Goal: Find contact information: Find contact information

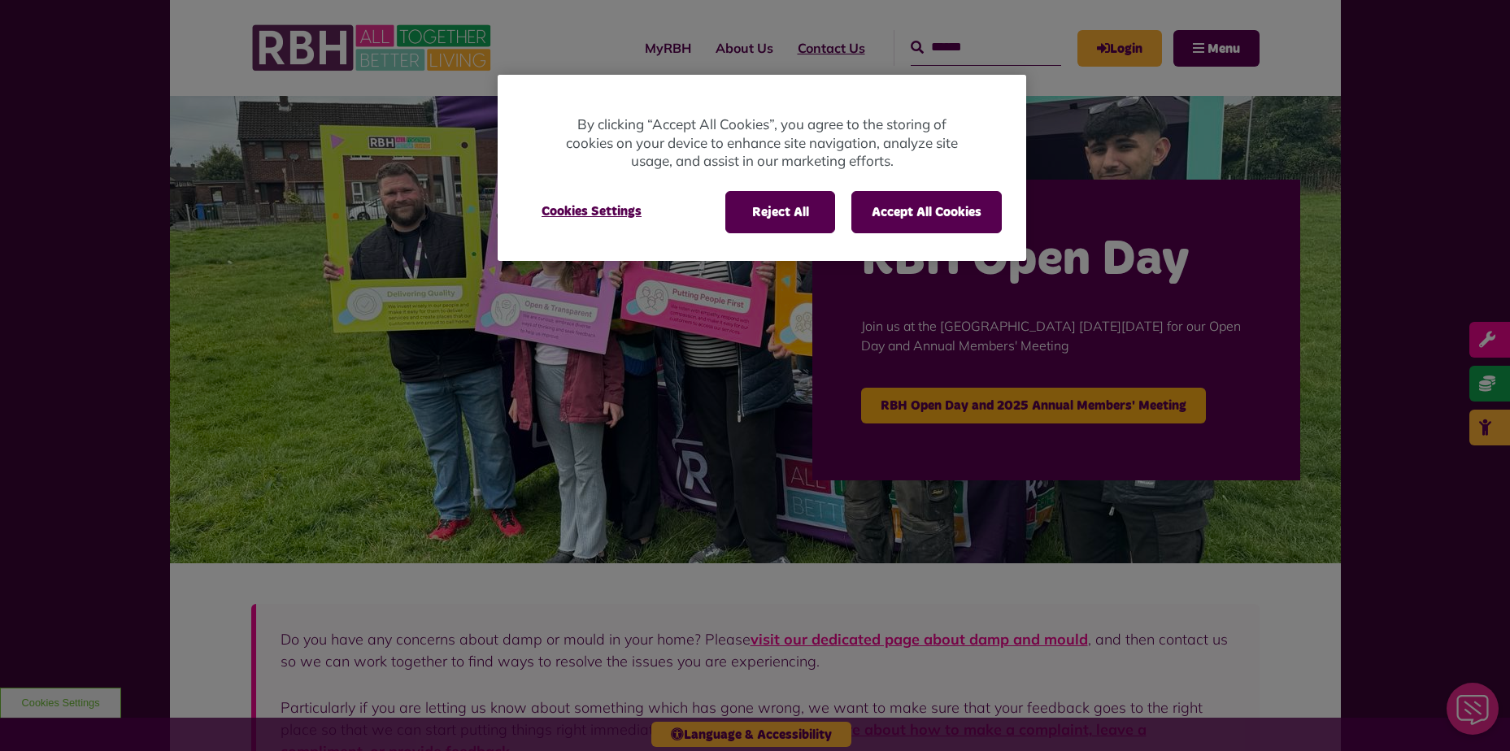
click at [821, 47] on div at bounding box center [755, 375] width 1510 height 751
click at [911, 209] on button "Accept All Cookies" at bounding box center [926, 212] width 150 height 42
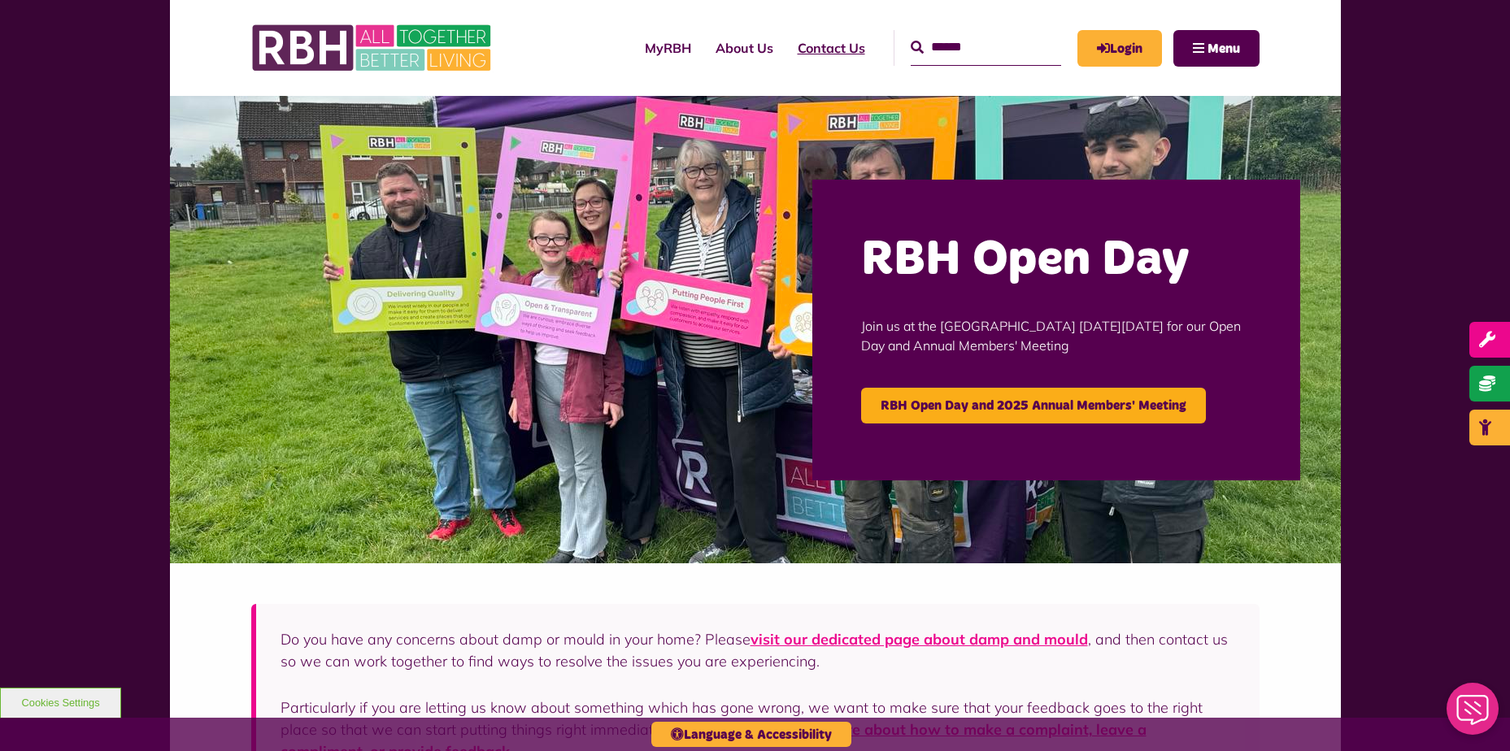
click at [816, 46] on link "Contact Us" at bounding box center [831, 48] width 92 height 44
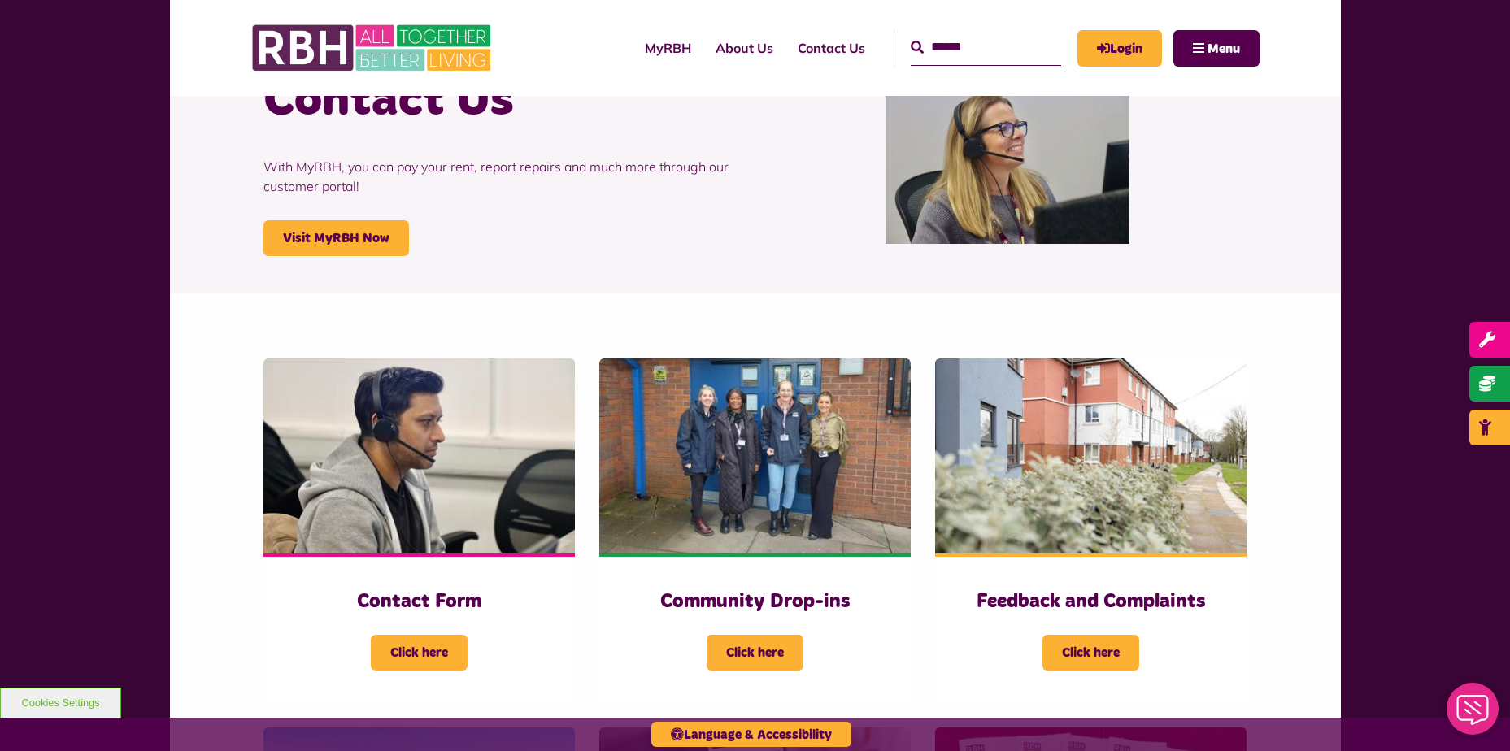
scroll to position [163, 0]
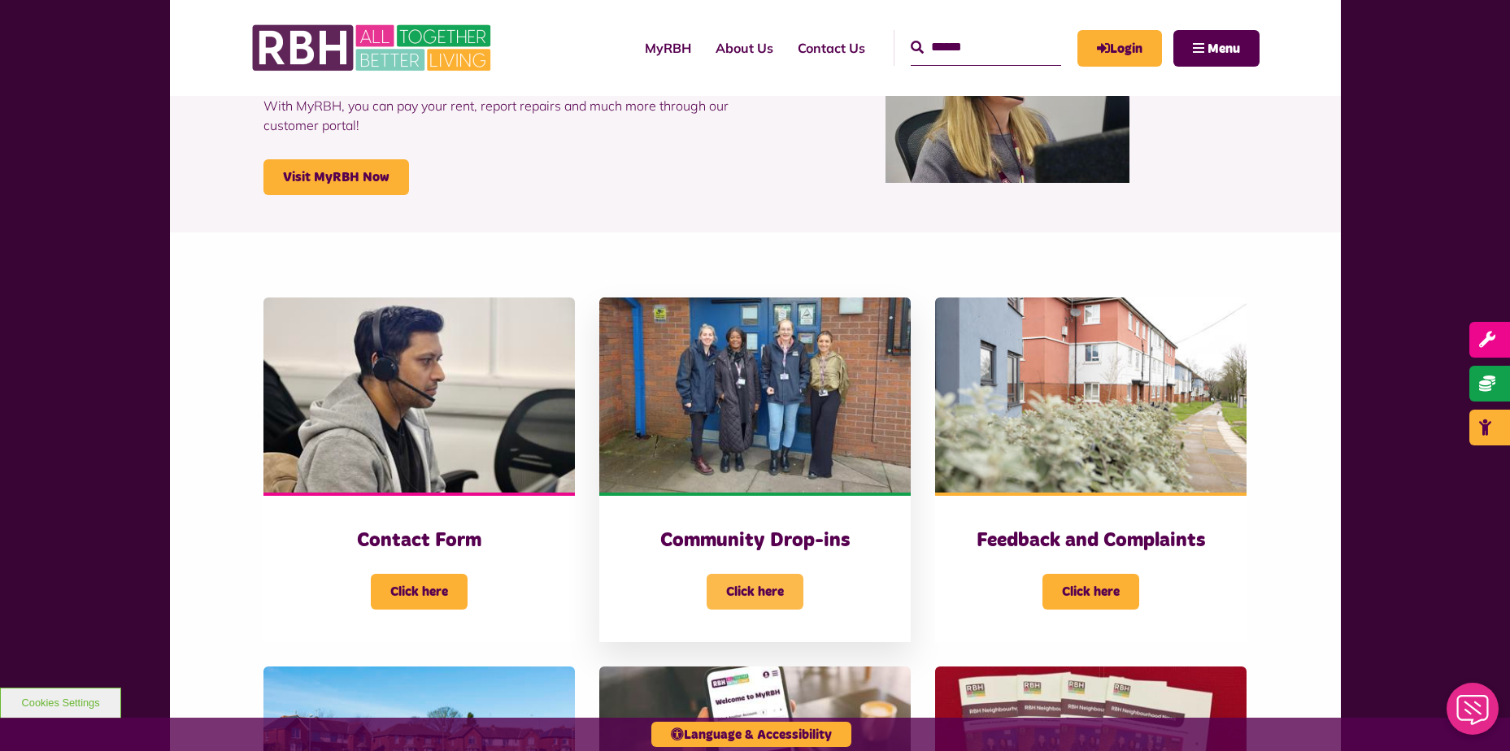
click at [757, 589] on span "Click here" at bounding box center [755, 592] width 97 height 36
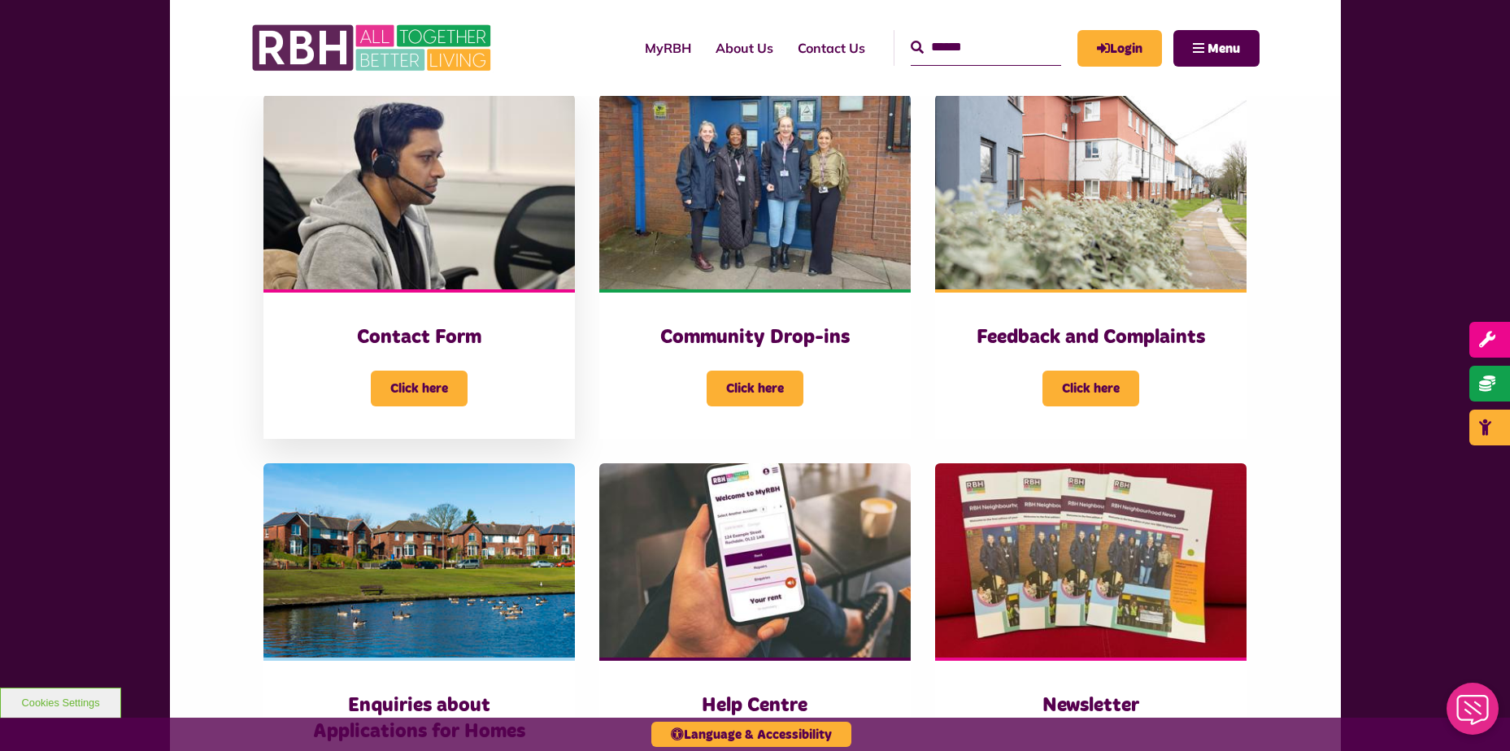
scroll to position [488, 0]
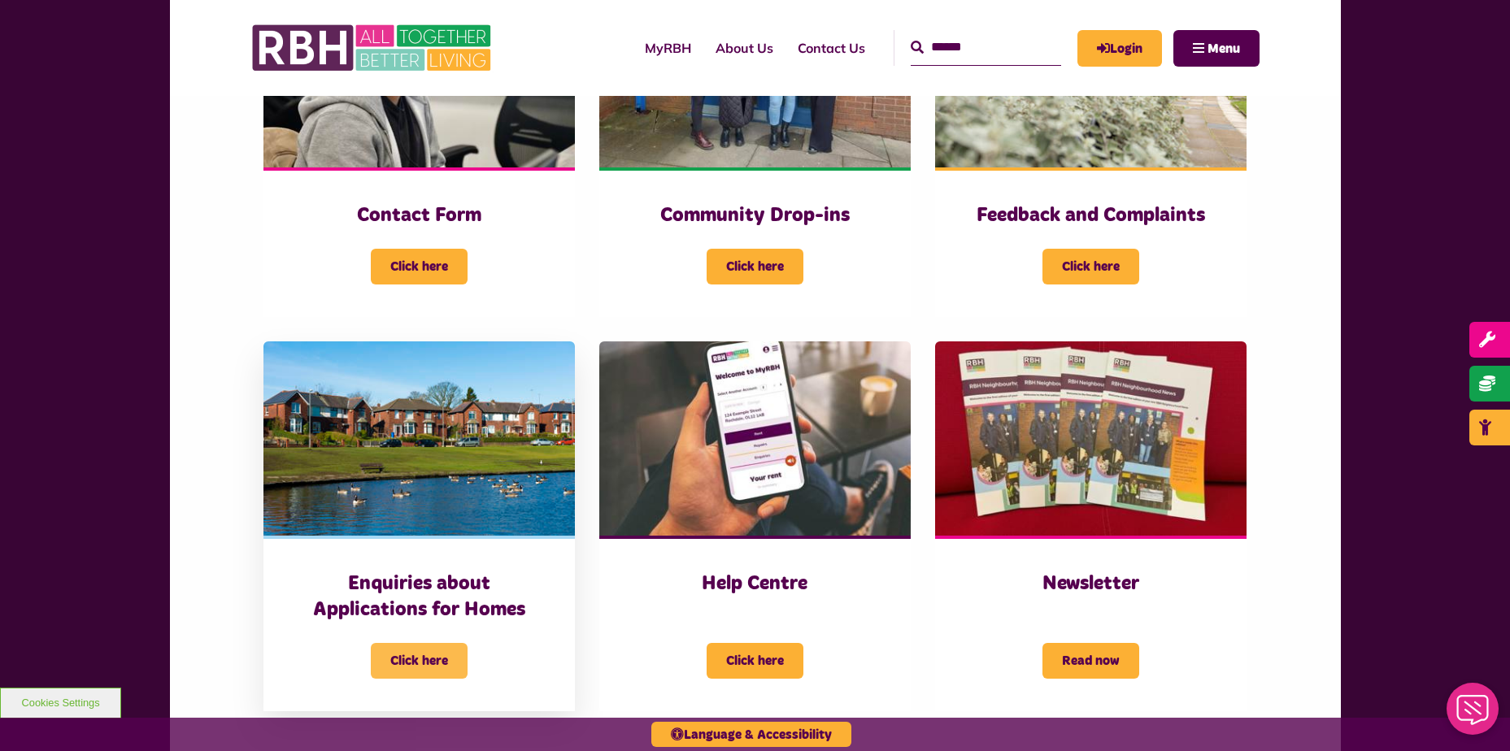
click at [386, 662] on span "Click here" at bounding box center [419, 661] width 97 height 36
